Goal: Transaction & Acquisition: Purchase product/service

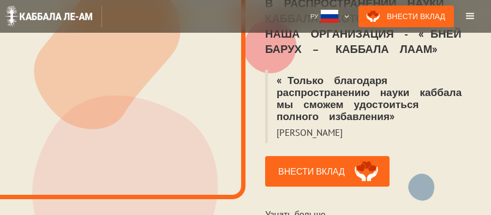
scroll to position [327, 0]
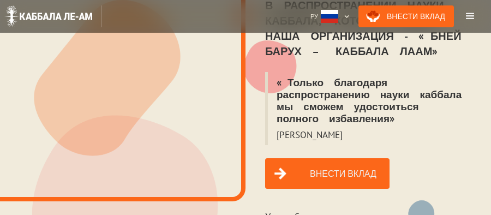
click at [325, 158] on link "Внести вклад" at bounding box center [327, 173] width 124 height 31
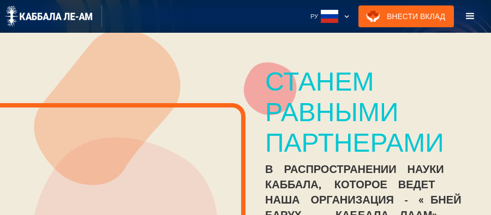
scroll to position [0, 0]
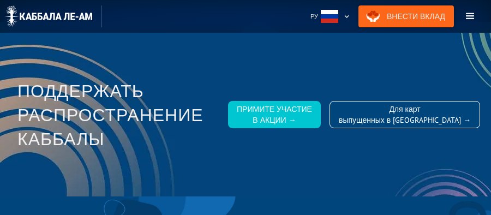
click at [418, 17] on link "Внести Вклад" at bounding box center [405, 16] width 95 height 22
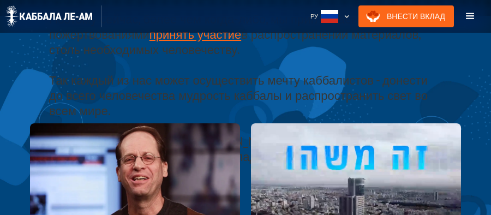
scroll to position [654, 0]
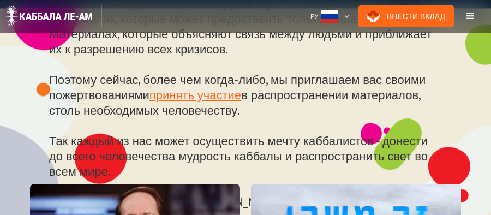
click at [477, 12] on div "menu" at bounding box center [469, 16] width 13 height 13
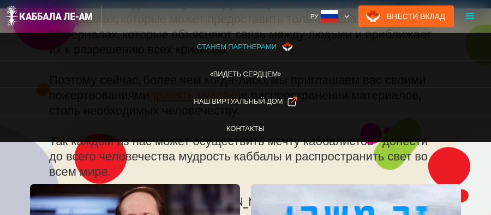
click at [477, 12] on div "menu" at bounding box center [469, 16] width 13 height 13
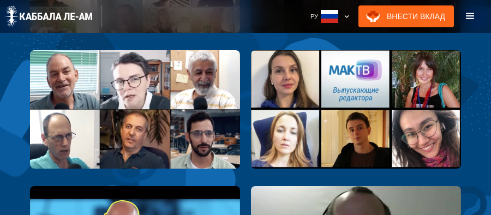
scroll to position [1472, 0]
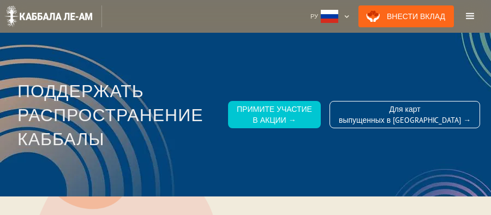
click at [477, 16] on div "menu" at bounding box center [469, 16] width 13 height 13
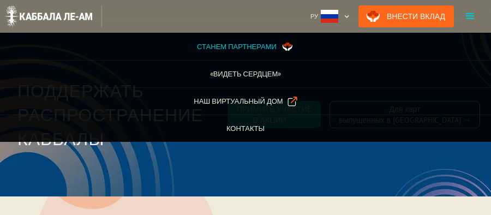
click at [477, 16] on div "menu" at bounding box center [469, 16] width 13 height 13
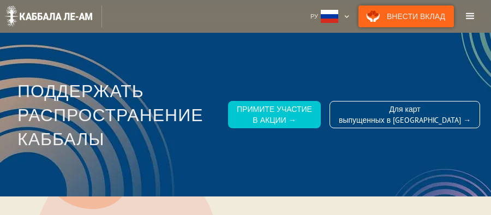
click at [403, 17] on link "Внести Вклад" at bounding box center [405, 16] width 95 height 22
